Goal: Information Seeking & Learning: Learn about a topic

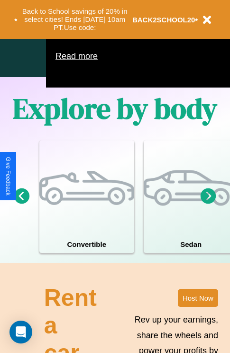
scroll to position [611, 0]
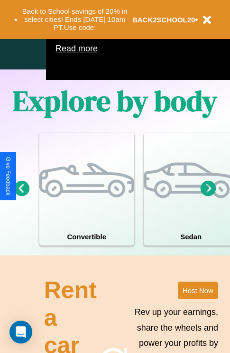
click at [209, 196] on icon at bounding box center [209, 188] width 16 height 16
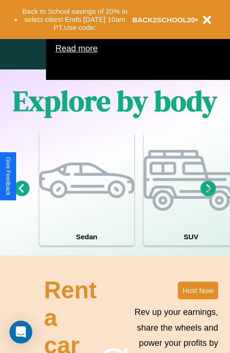
click at [209, 196] on icon at bounding box center [209, 188] width 16 height 16
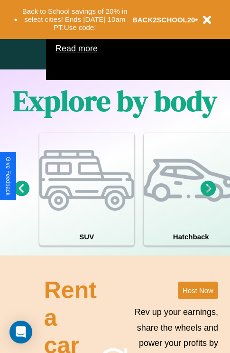
click at [209, 196] on icon at bounding box center [209, 188] width 16 height 16
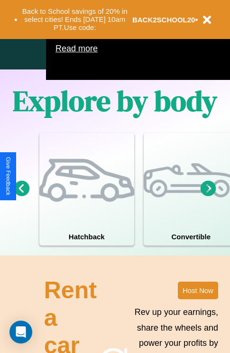
click at [209, 196] on icon at bounding box center [209, 188] width 16 height 16
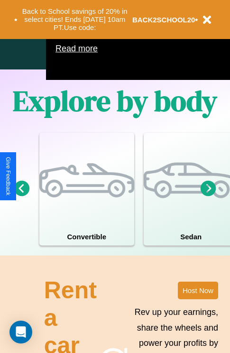
click at [21, 196] on icon at bounding box center [22, 188] width 16 height 16
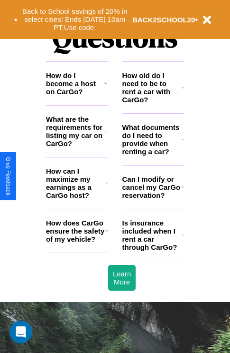
scroll to position [1151, 0]
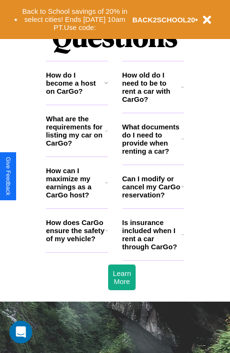
click at [183, 238] on icon at bounding box center [183, 234] width 2 height 8
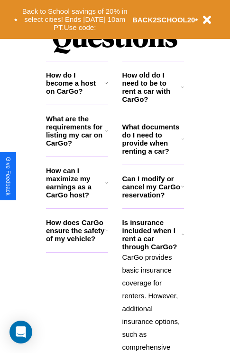
click at [106, 186] on icon at bounding box center [106, 183] width 3 height 8
